Goal: Transaction & Acquisition: Purchase product/service

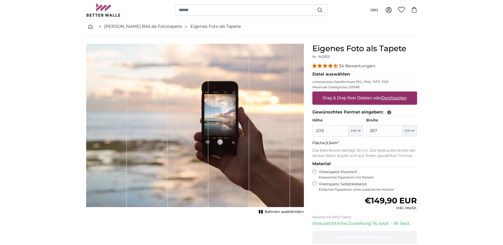
scroll to position [53, 0]
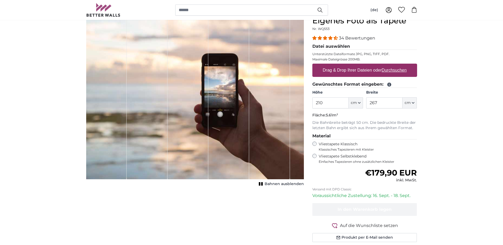
type input "210"
click at [382, 103] on input "267" at bounding box center [384, 102] width 36 height 11
drag, startPoint x: 382, startPoint y: 103, endPoint x: 370, endPoint y: 103, distance: 12.2
click at [370, 103] on input "267" at bounding box center [384, 102] width 36 height 11
type input "370"
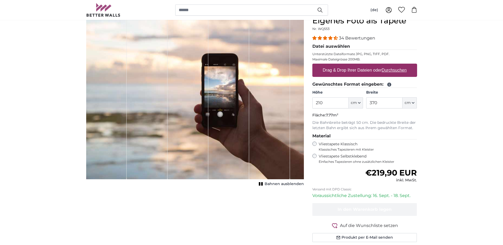
click at [397, 71] on u "Durchsuchen" at bounding box center [393, 70] width 25 height 5
click at [397, 65] on input "Drag & Drop Ihrer Dateien oder Durchsuchen" at bounding box center [364, 65] width 105 height 2
type input "**********"
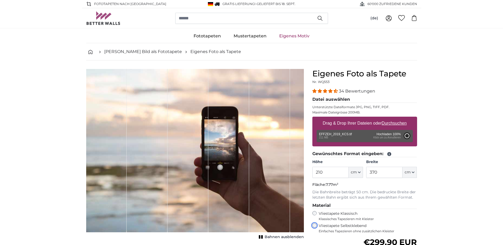
type input "200"
type input "304"
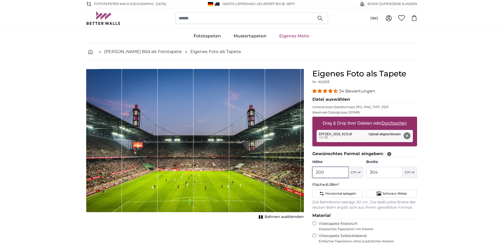
drag, startPoint x: 340, startPoint y: 174, endPoint x: 306, endPoint y: 171, distance: 34.6
click at [306, 171] on product-detail "Abbrechen Bild zuschneiden Bahnen ausblenden Eigenes Foto als Tapete Nr. WQ553 …" at bounding box center [251, 197] width 339 height 274
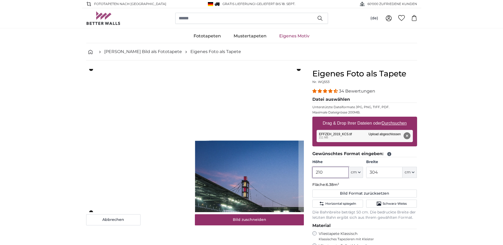
type input "210"
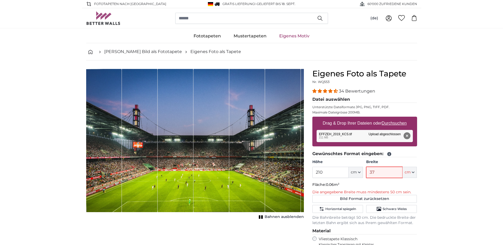
type input "370"
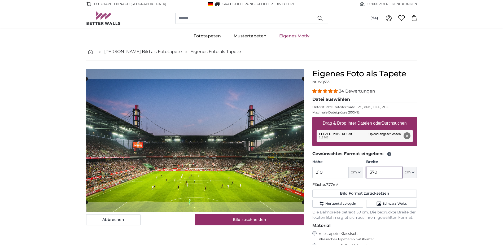
type input "370"
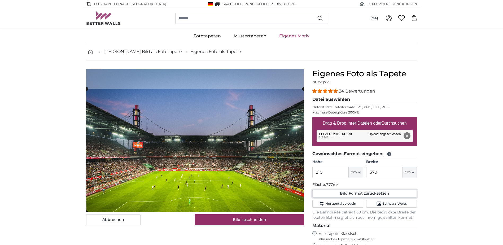
click at [217, 163] on cropper-handle at bounding box center [195, 150] width 218 height 123
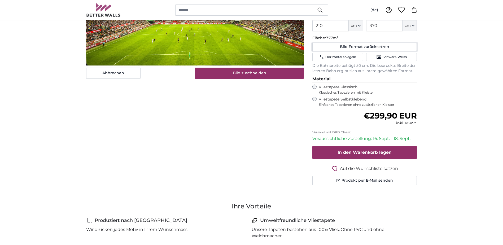
scroll to position [53, 0]
